Goal: Register for event/course

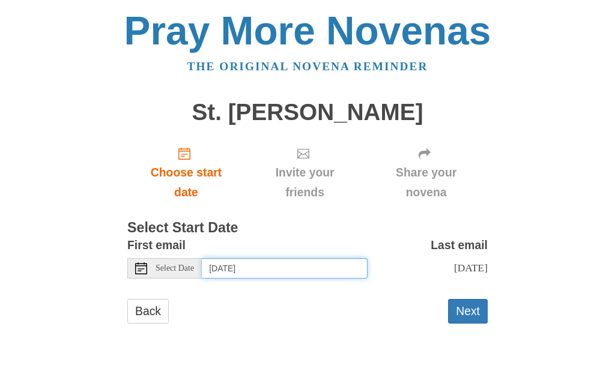
click at [318, 258] on input "[DATE]" at bounding box center [285, 268] width 166 height 20
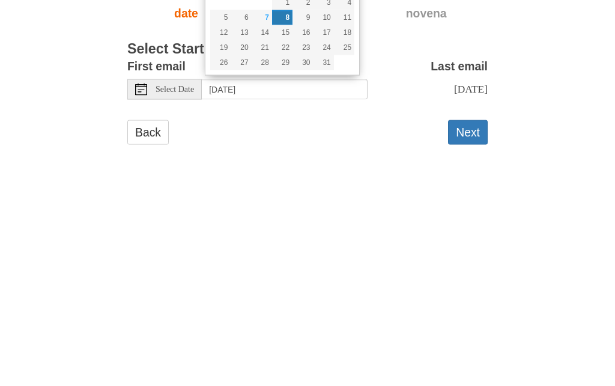
click at [464, 299] on button "Next" at bounding box center [468, 311] width 40 height 25
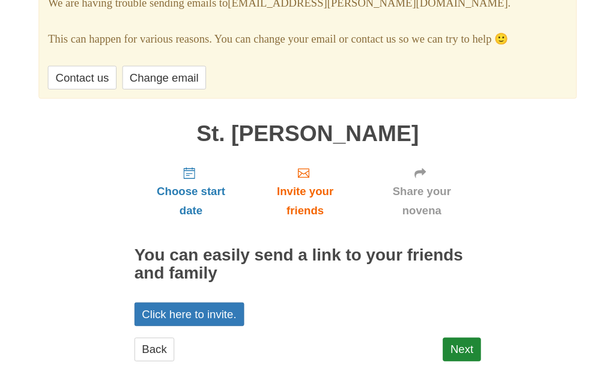
scroll to position [126, 0]
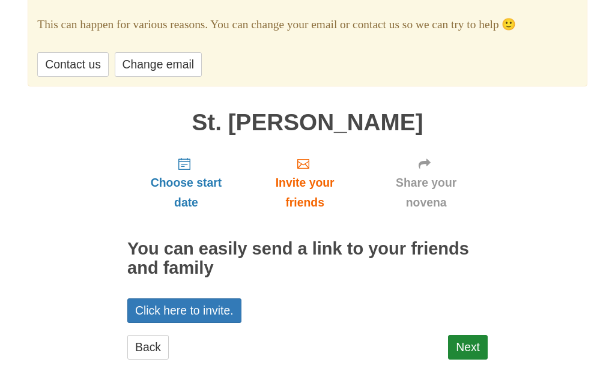
click at [88, 62] on link "Contact us" at bounding box center [72, 64] width 71 height 25
click at [81, 60] on link "Contact us" at bounding box center [72, 64] width 71 height 25
click at [467, 339] on link "Next" at bounding box center [468, 347] width 40 height 25
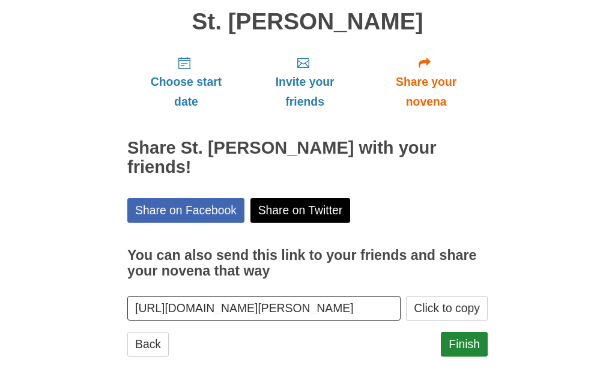
scroll to position [88, 0]
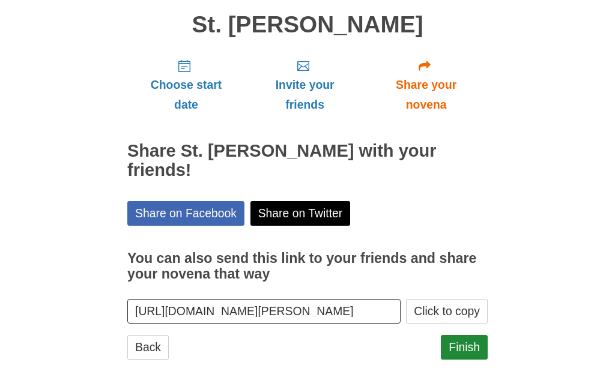
click at [186, 67] on icon "Choose start date" at bounding box center [184, 66] width 12 height 12
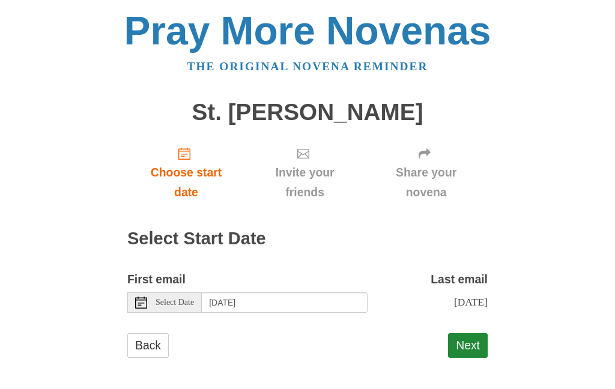
click at [468, 342] on button "Next" at bounding box center [468, 345] width 40 height 25
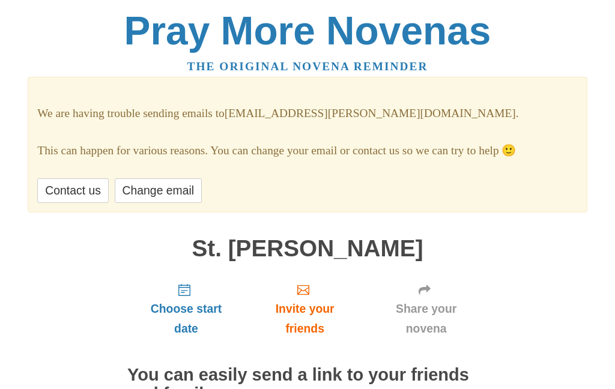
click at [172, 184] on link "Change email" at bounding box center [158, 190] width 87 height 25
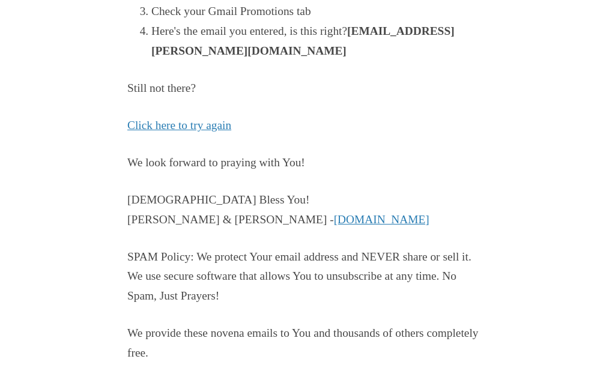
scroll to position [328, 0]
click at [208, 120] on link "Click here to try again" at bounding box center [179, 124] width 104 height 13
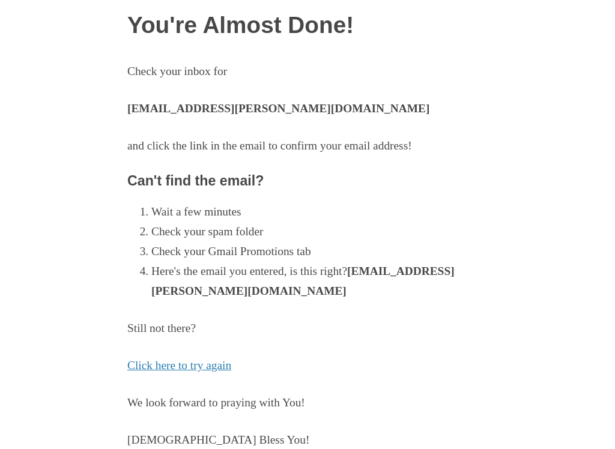
scroll to position [107, 0]
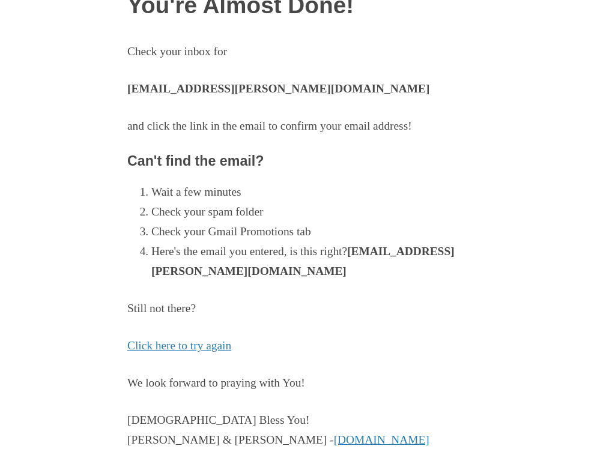
click at [206, 339] on link "Click here to try again" at bounding box center [179, 345] width 104 height 13
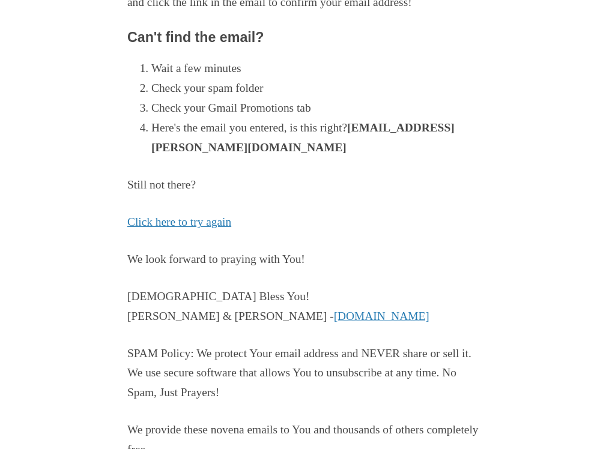
scroll to position [231, 0]
click at [210, 216] on link "Click here to try again" at bounding box center [179, 222] width 104 height 13
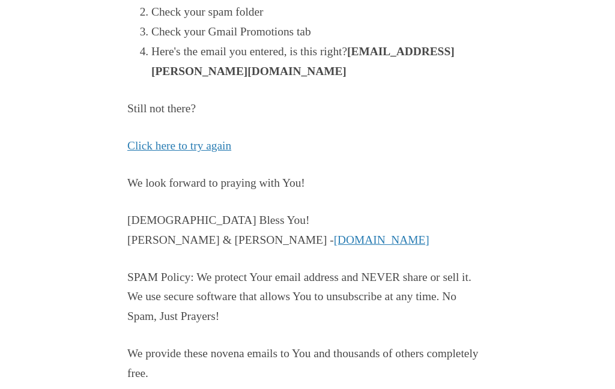
scroll to position [331, 0]
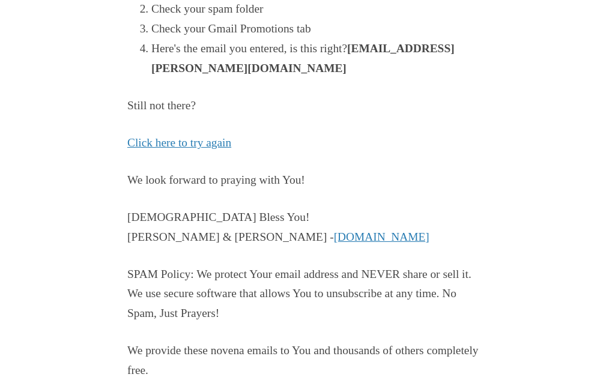
scroll to position [331, 0]
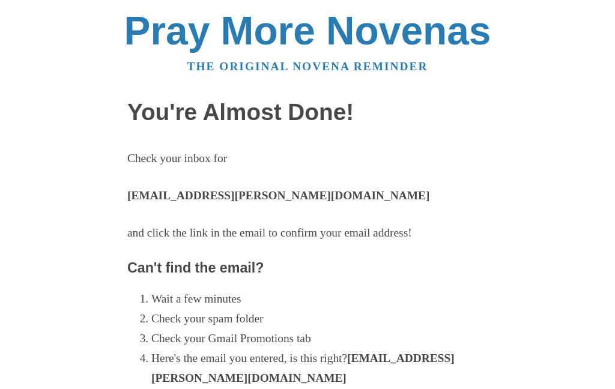
click at [235, 261] on h3 "Can't find the email?" at bounding box center [307, 269] width 360 height 16
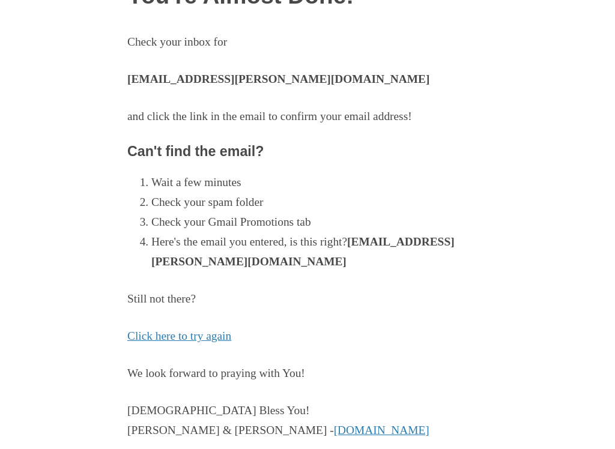
scroll to position [120, 0]
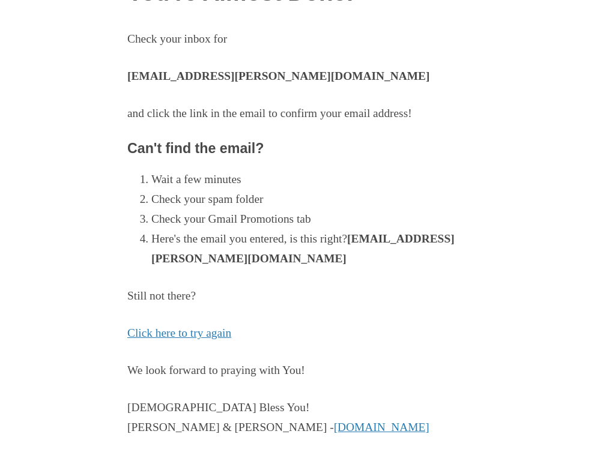
click at [223, 328] on link "Click here to try again" at bounding box center [179, 333] width 104 height 13
